Goal: Information Seeking & Learning: Check status

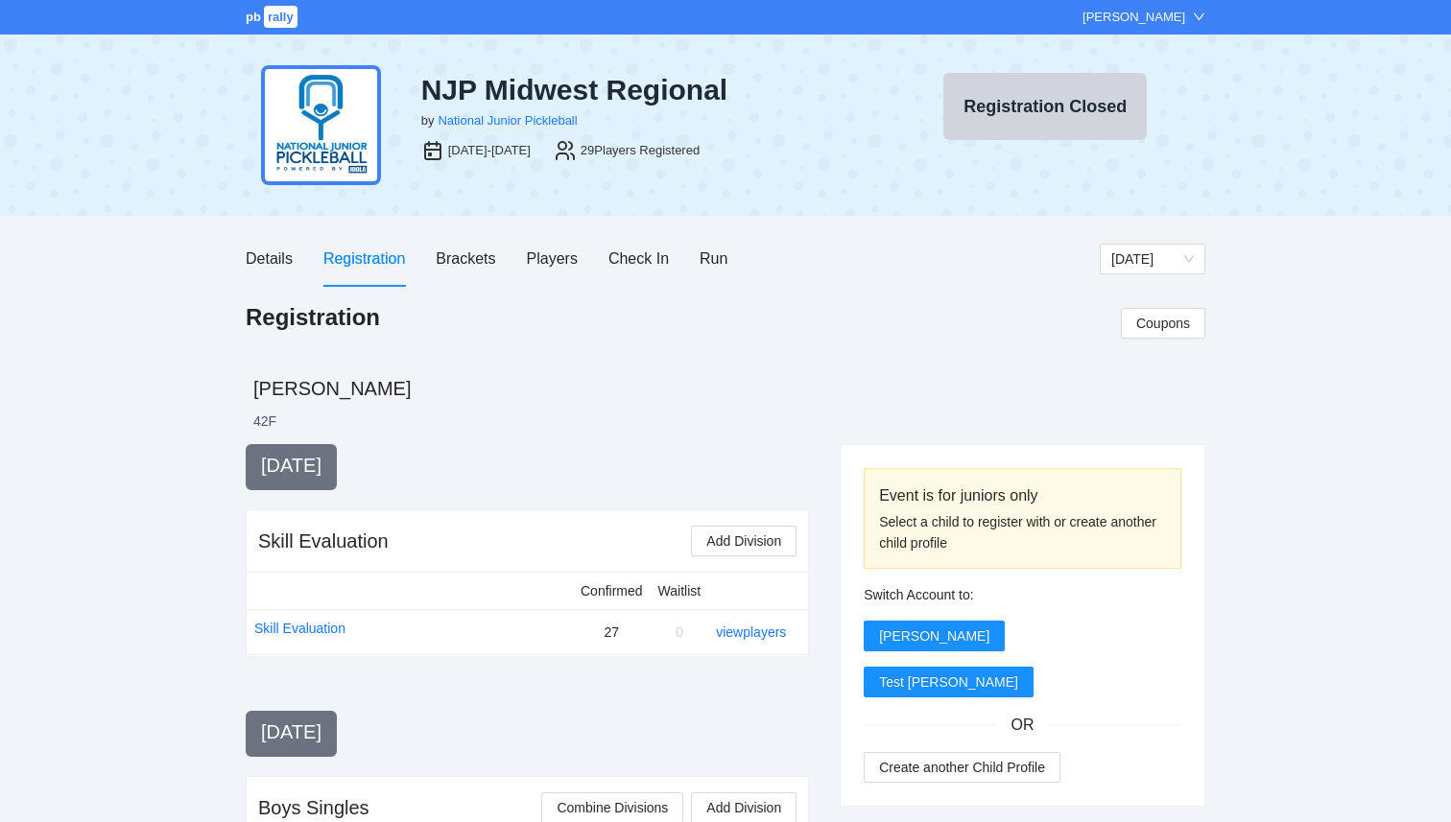
click at [268, 17] on span "rally" at bounding box center [281, 17] width 34 height 22
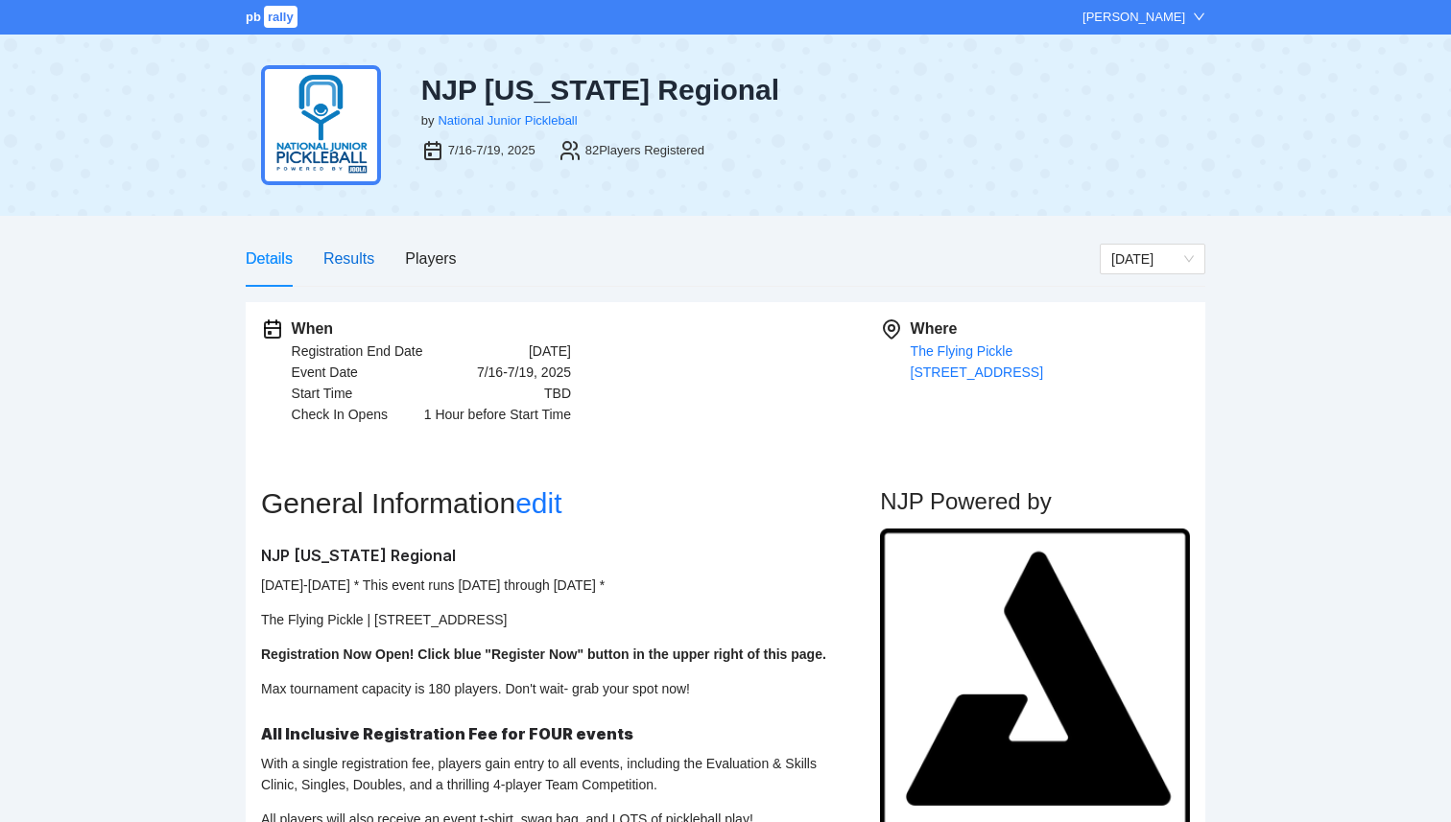
click at [365, 261] on div "Results" at bounding box center [348, 259] width 51 height 24
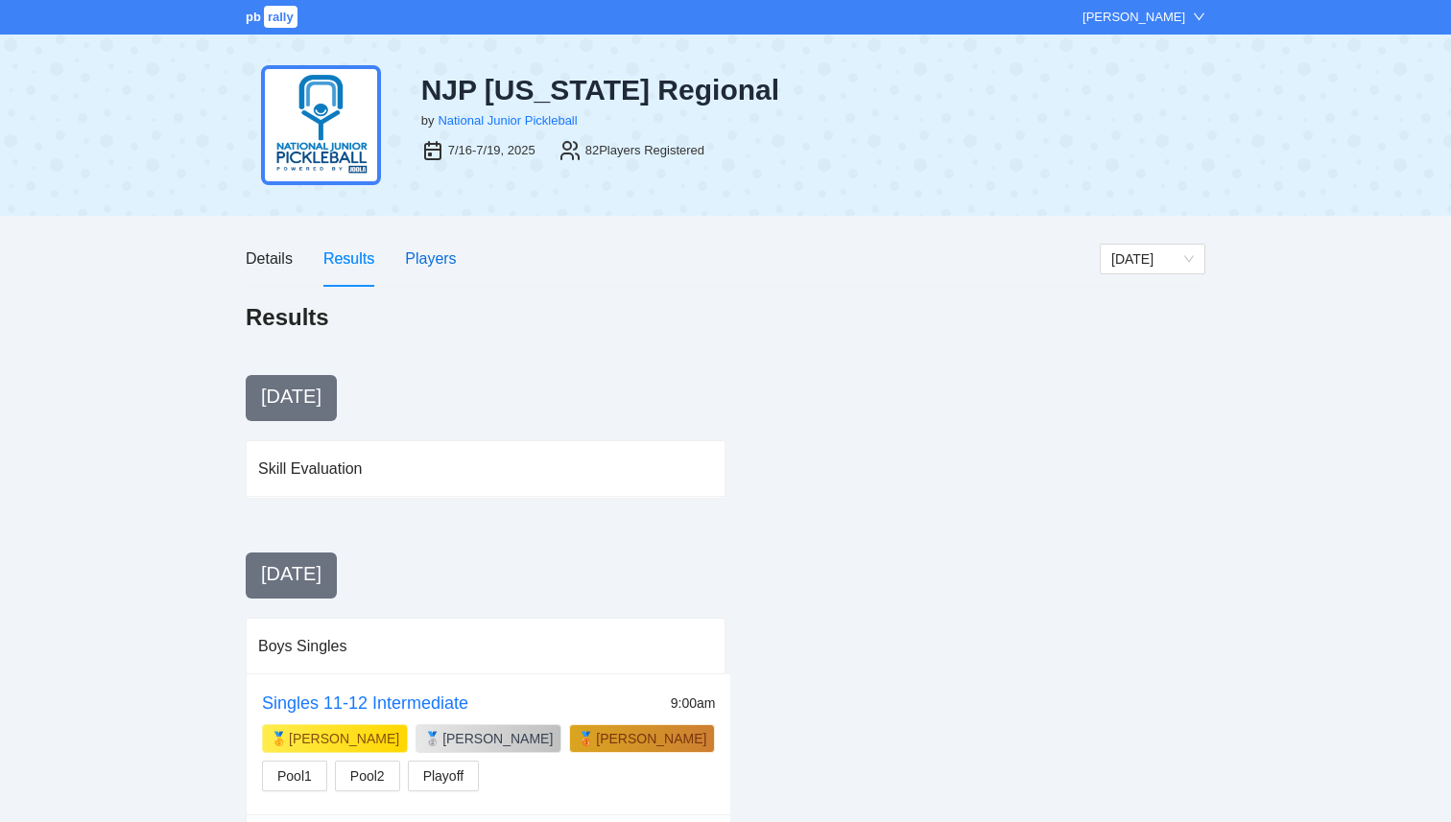
click at [430, 260] on div "Players" at bounding box center [430, 259] width 51 height 24
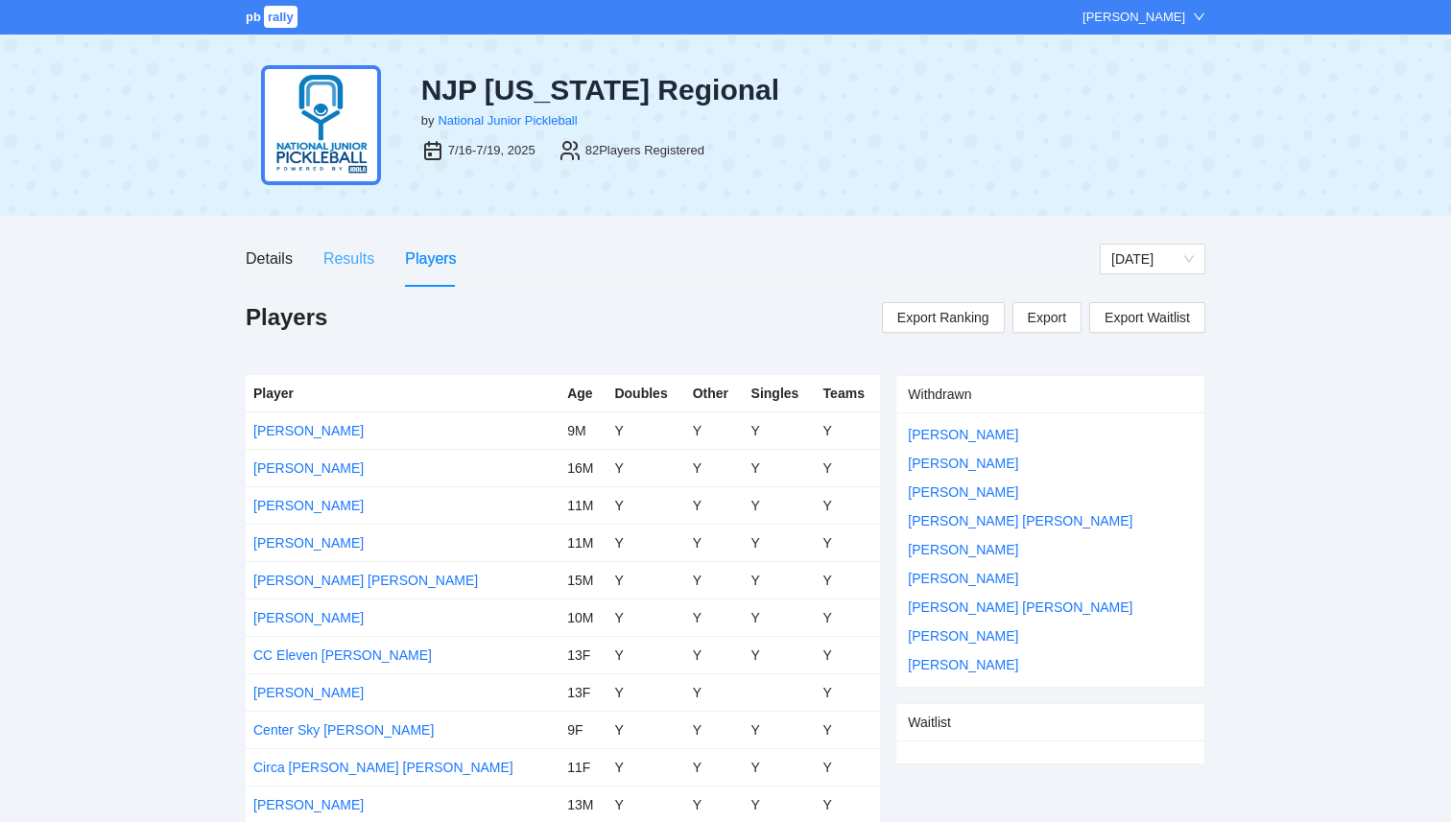
click at [360, 273] on div "Results" at bounding box center [348, 258] width 51 height 55
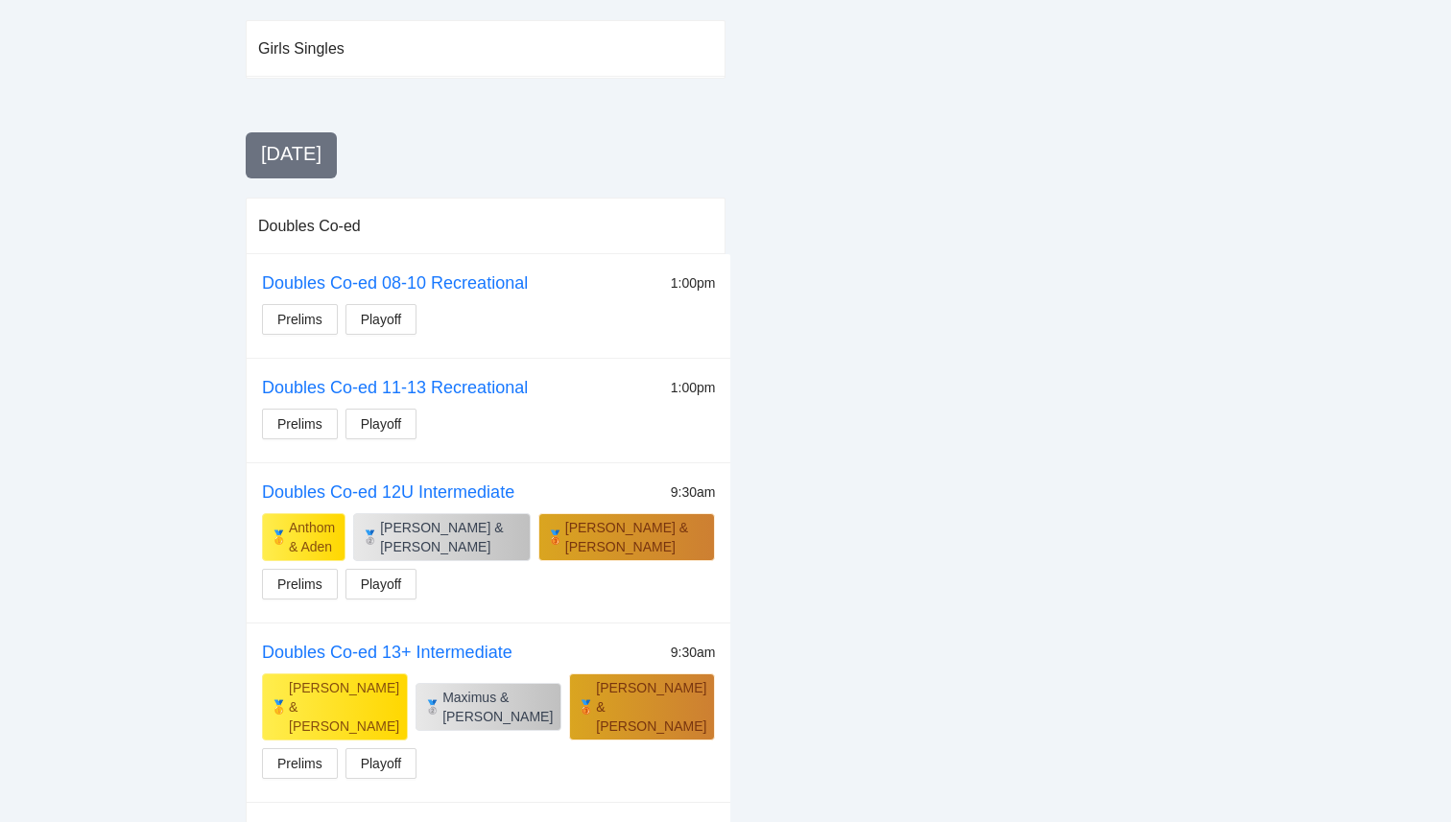
scroll to position [1832, 0]
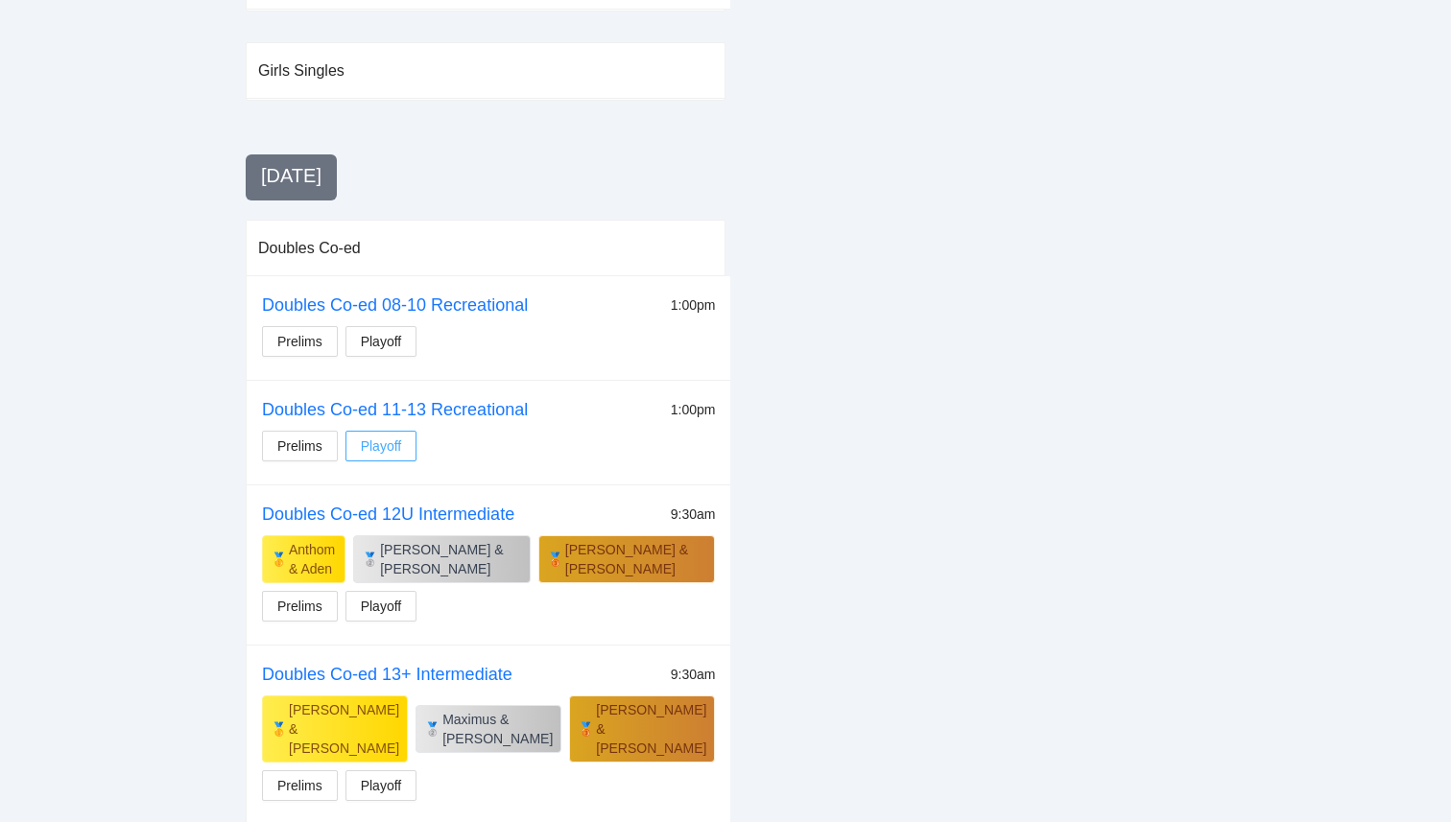
click at [402, 431] on button "Playoff" at bounding box center [381, 446] width 72 height 31
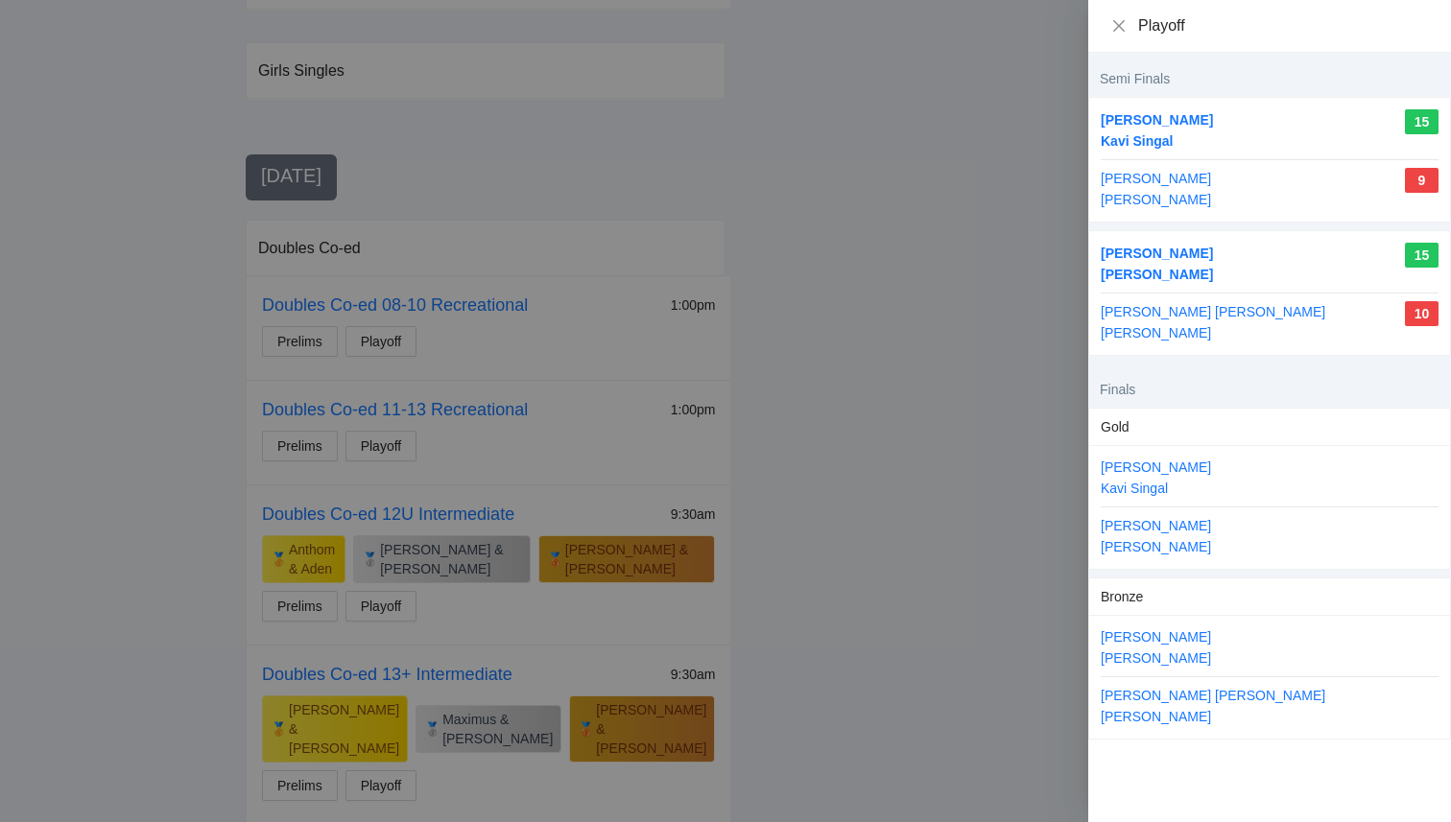
click at [485, 375] on div at bounding box center [725, 411] width 1451 height 822
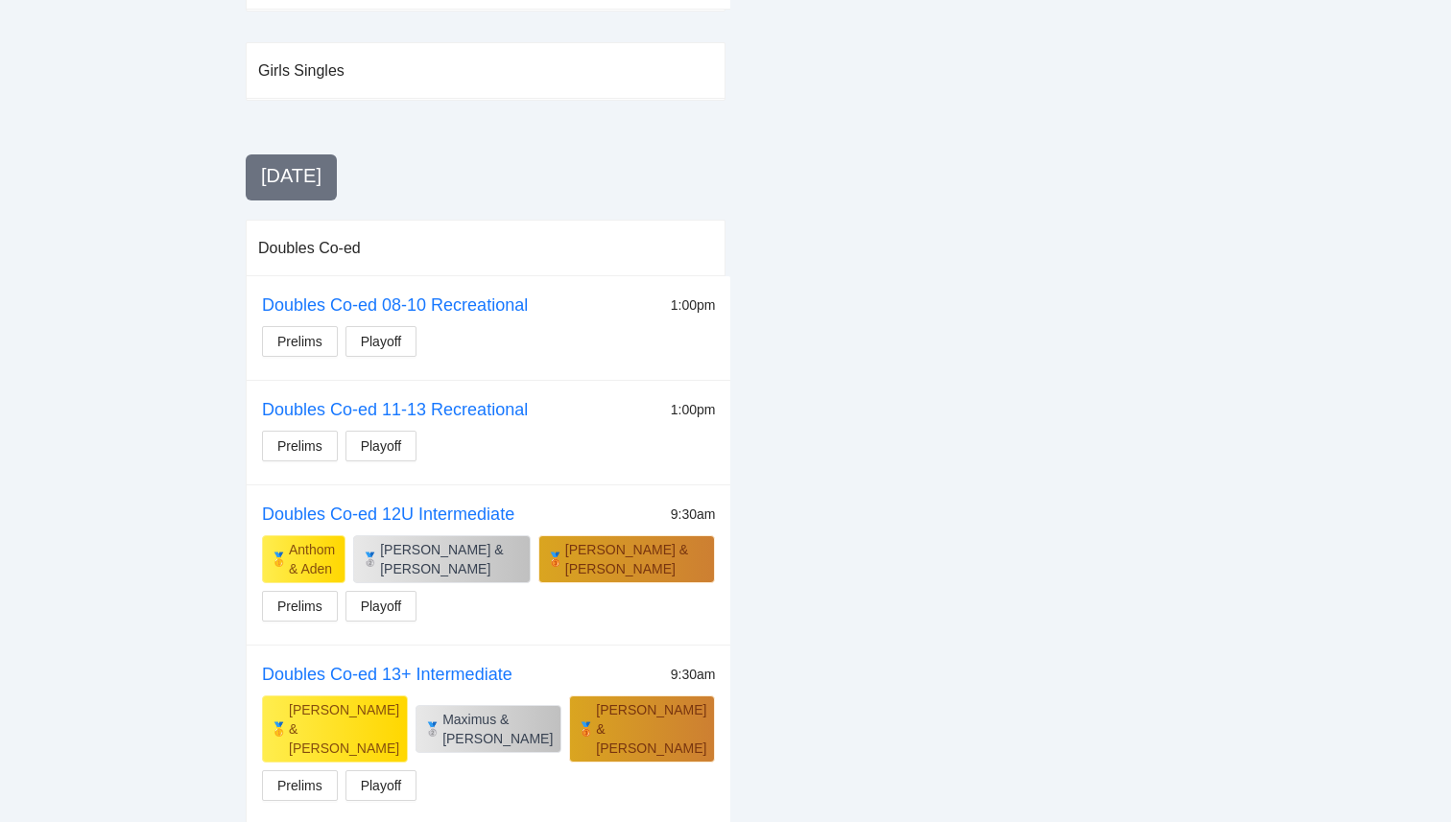
click at [403, 326] on div "Prelims Playoff" at bounding box center [488, 345] width 453 height 38
click at [398, 331] on span "Playoff" at bounding box center [381, 341] width 41 height 21
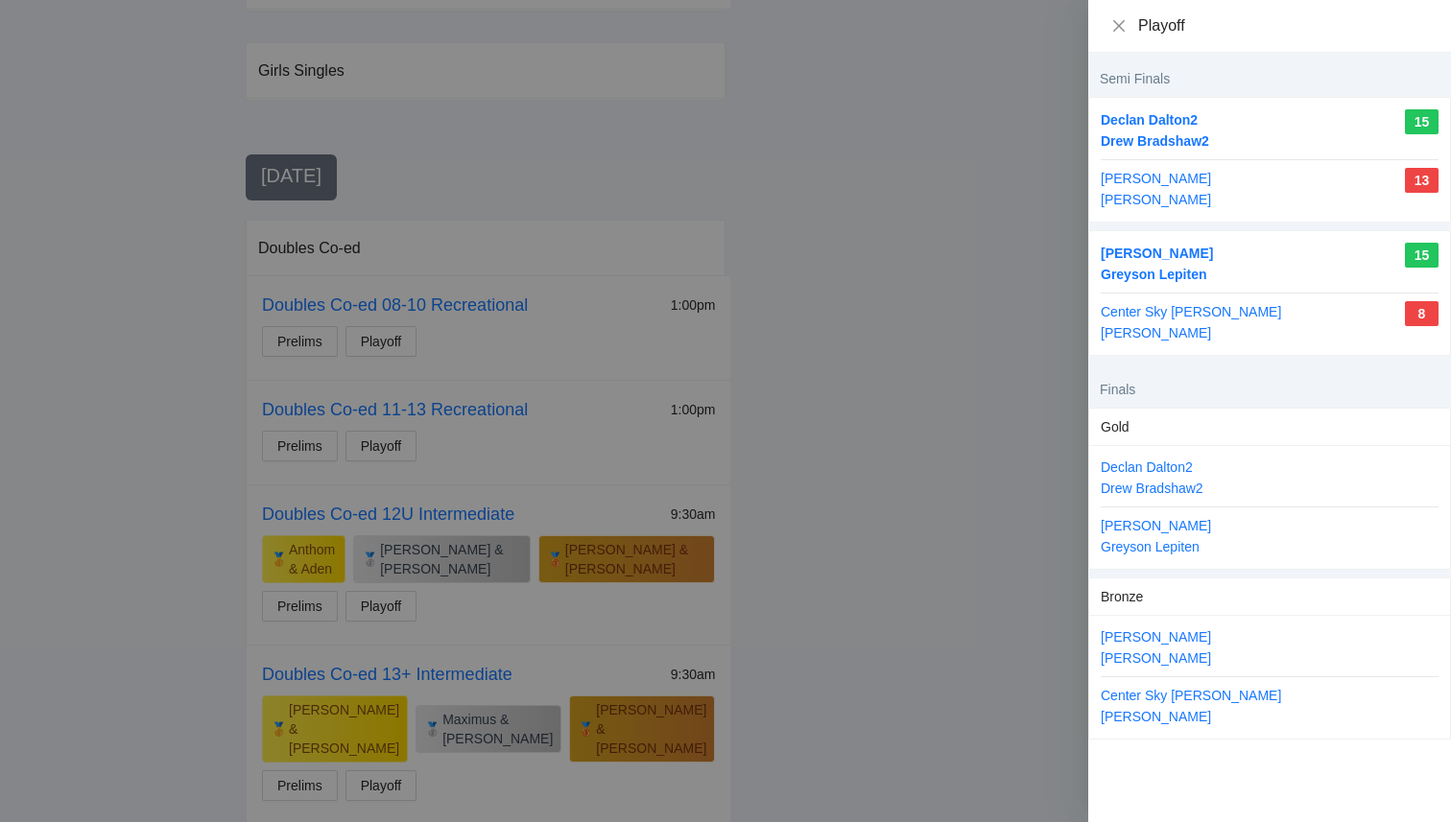
click at [581, 324] on div at bounding box center [725, 411] width 1451 height 822
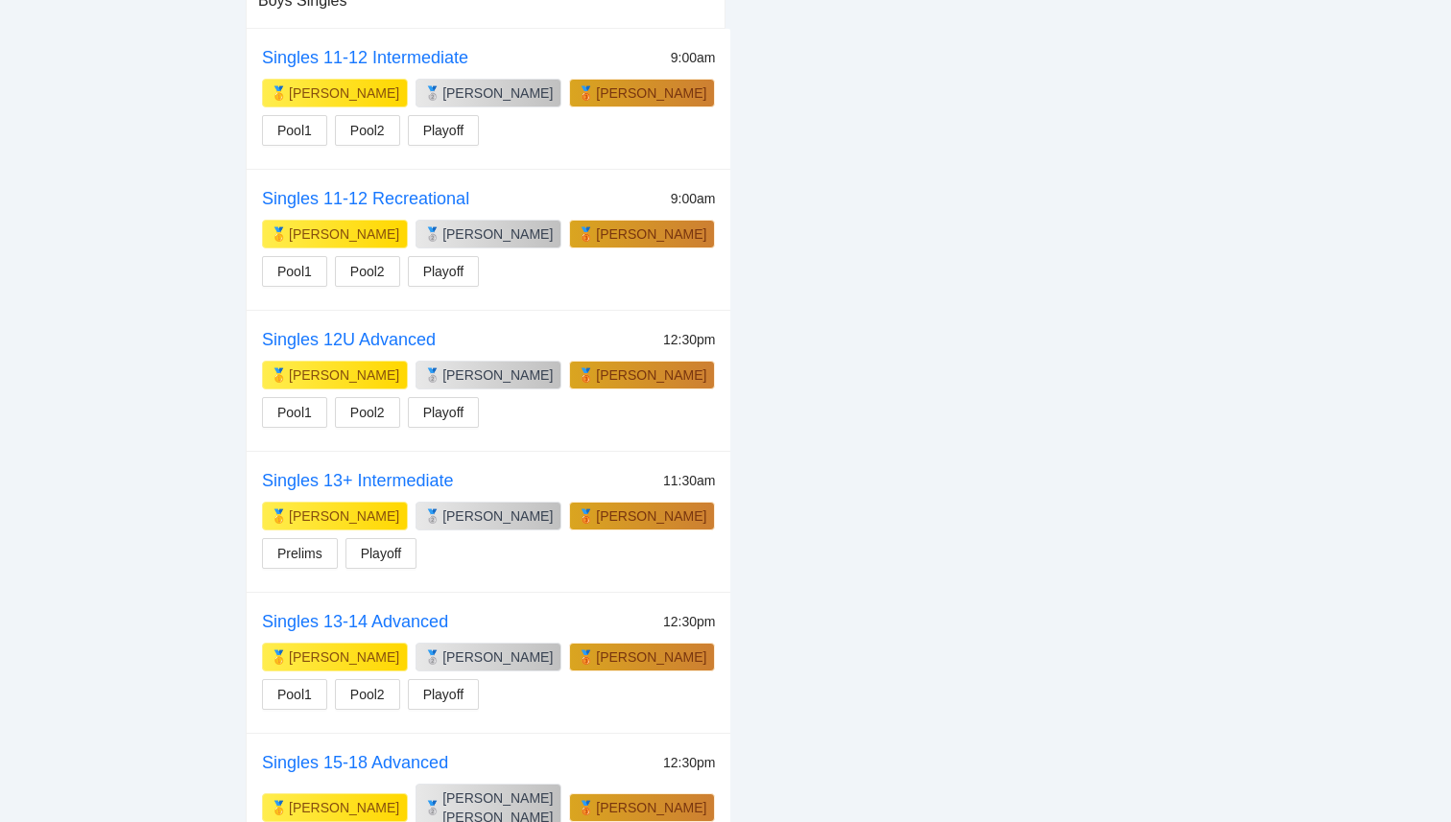
scroll to position [613, 0]
